Goal: Browse casually

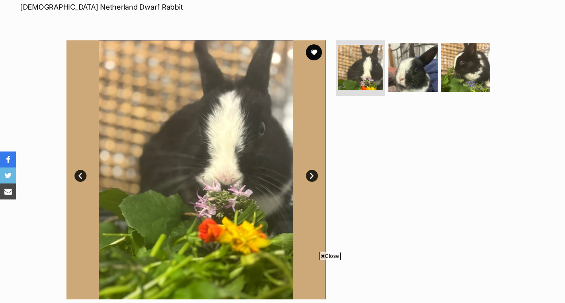
scroll to position [127, 0]
click at [316, 179] on link "Next" at bounding box center [312, 176] width 12 height 12
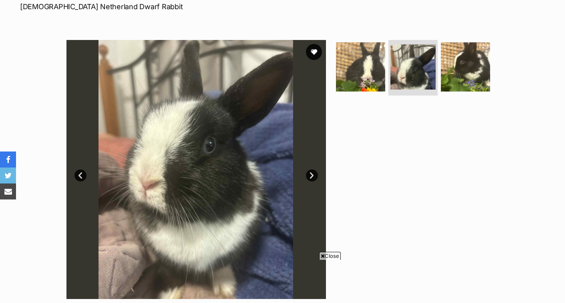
click at [316, 179] on link "Next" at bounding box center [312, 176] width 12 height 12
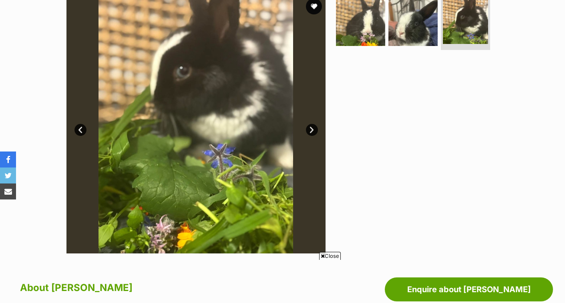
scroll to position [173, 0]
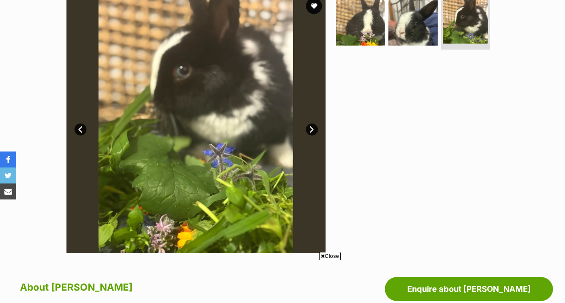
click at [314, 128] on link "Next" at bounding box center [312, 130] width 12 height 12
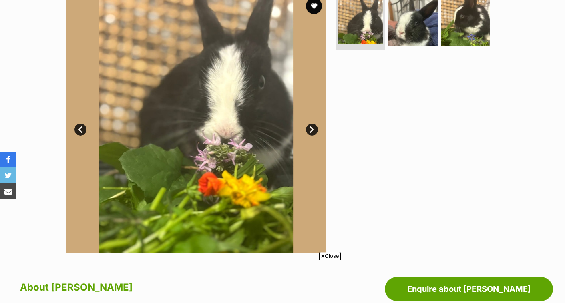
click at [314, 128] on link "Next" at bounding box center [312, 130] width 12 height 12
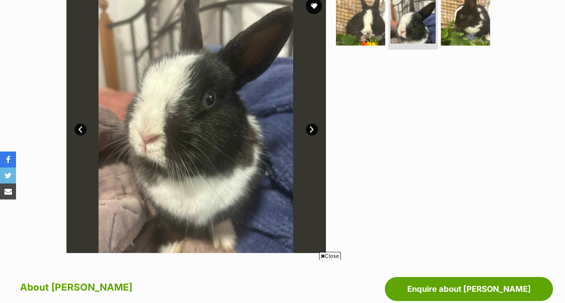
click at [314, 128] on link "Next" at bounding box center [312, 130] width 12 height 12
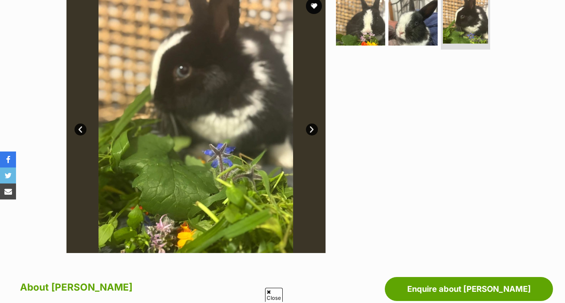
click at [314, 128] on link "Next" at bounding box center [312, 130] width 12 height 12
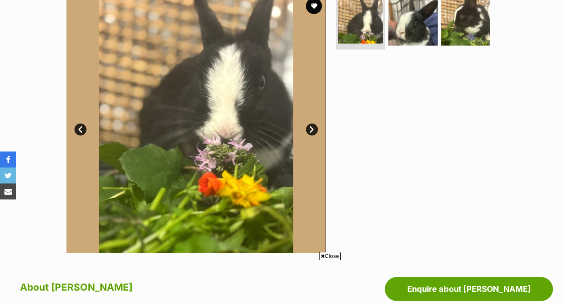
click at [314, 128] on link "Next" at bounding box center [312, 130] width 12 height 12
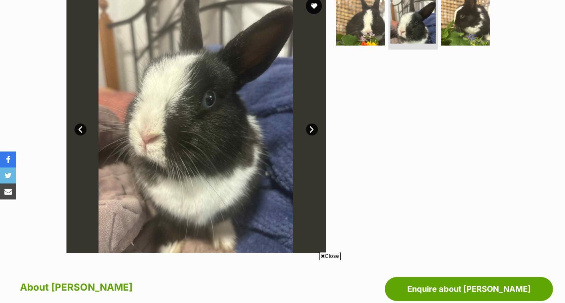
click at [314, 128] on link "Next" at bounding box center [312, 130] width 12 height 12
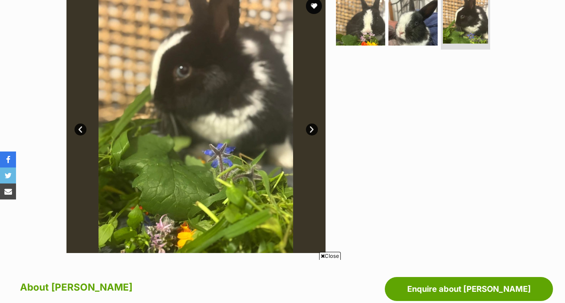
click at [314, 128] on link "Next" at bounding box center [312, 130] width 12 height 12
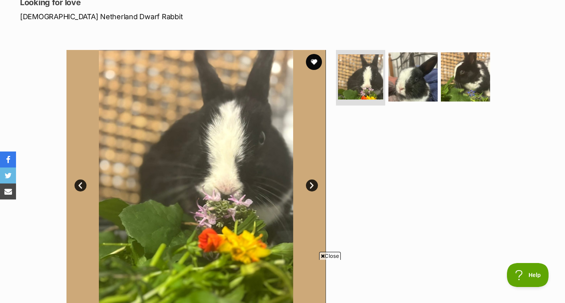
scroll to position [116, 0]
